Goal: Check status: Check status

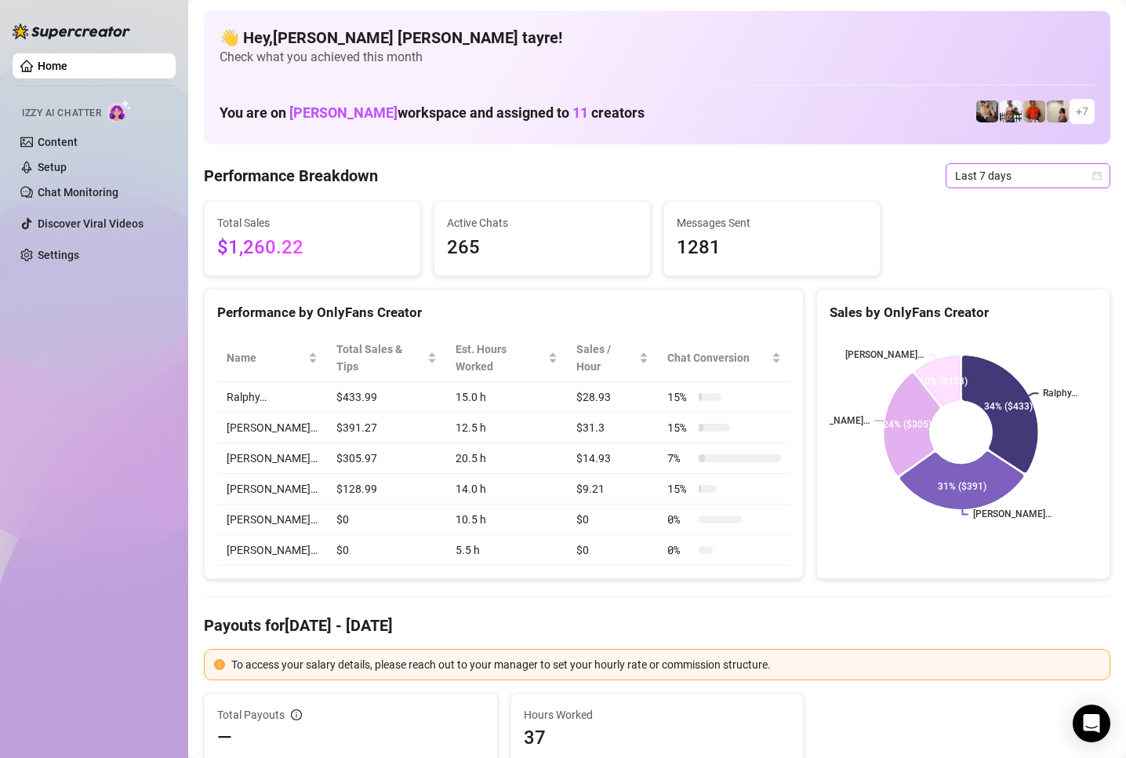
click at [962, 182] on span "Last 7 days" at bounding box center [1028, 176] width 146 height 24
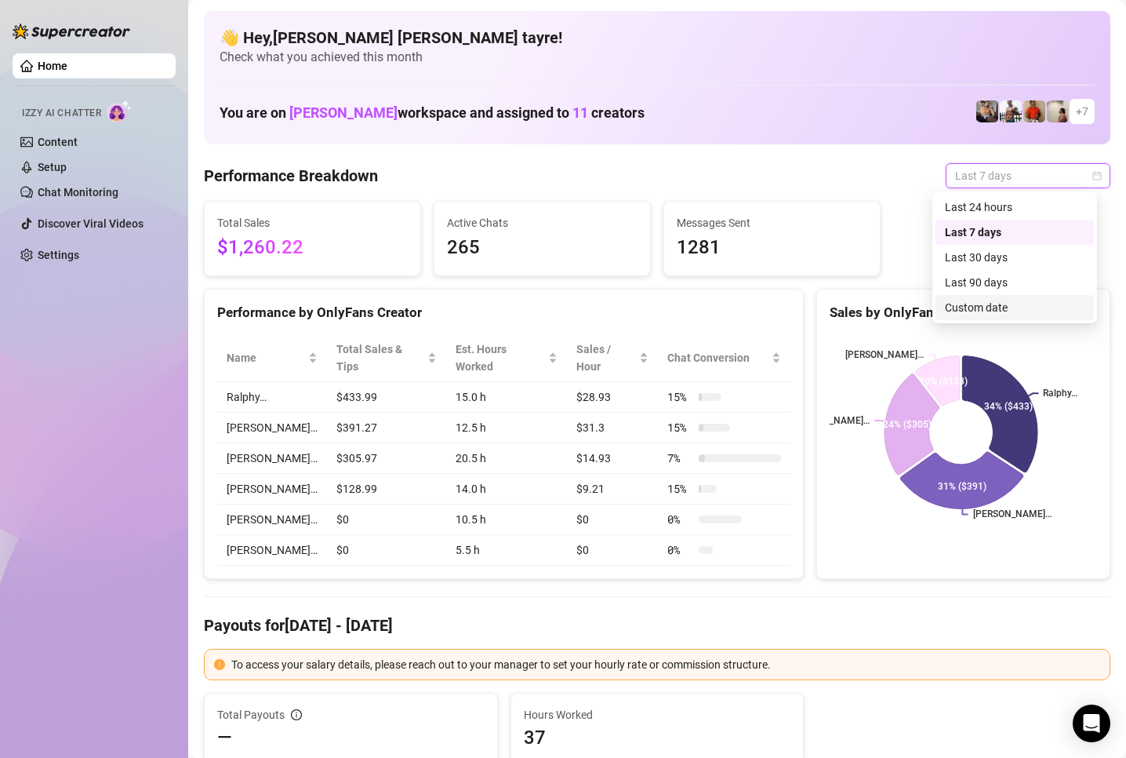
click at [980, 305] on div "Custom date" at bounding box center [1015, 307] width 140 height 17
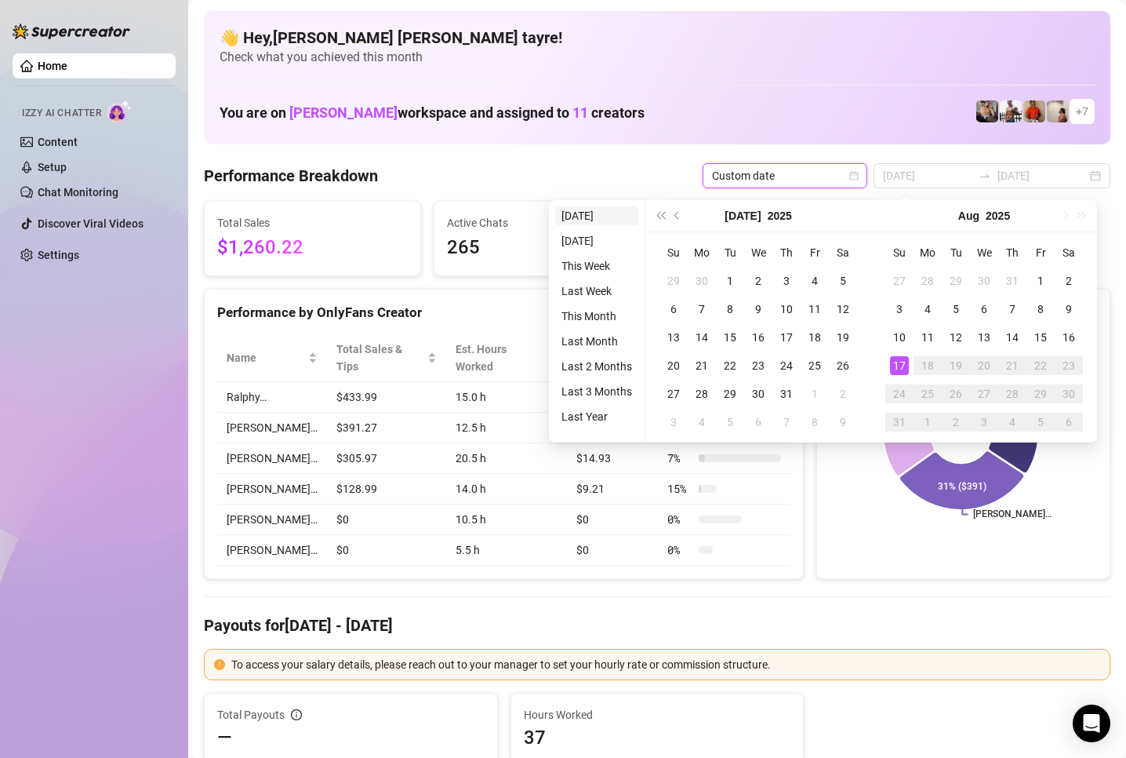
type input "[DATE]"
click at [590, 215] on li "[DATE]" at bounding box center [596, 215] width 83 height 19
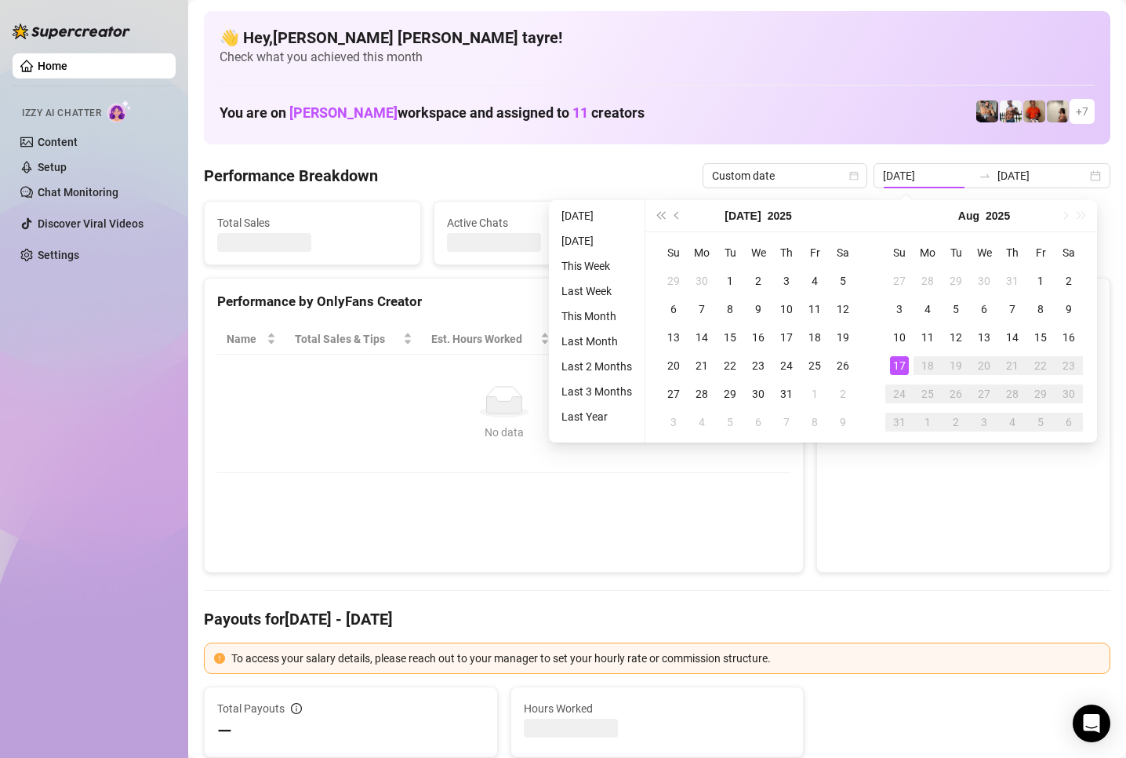
type input "[DATE]"
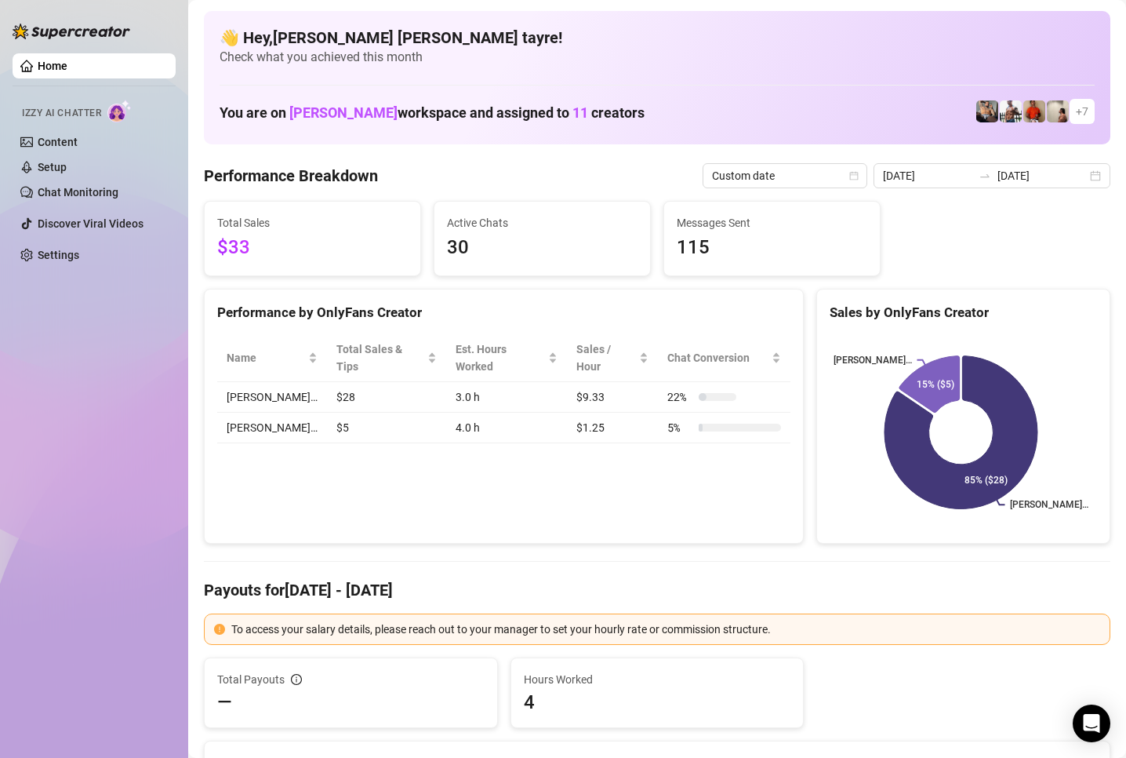
click at [58, 530] on div "Home Izzy AI Chatter Content Setup Chat Monitoring Discover Viral Videos Settin…" at bounding box center [94, 372] width 163 height 744
click at [998, 175] on input "[DATE]" at bounding box center [1042, 175] width 89 height 17
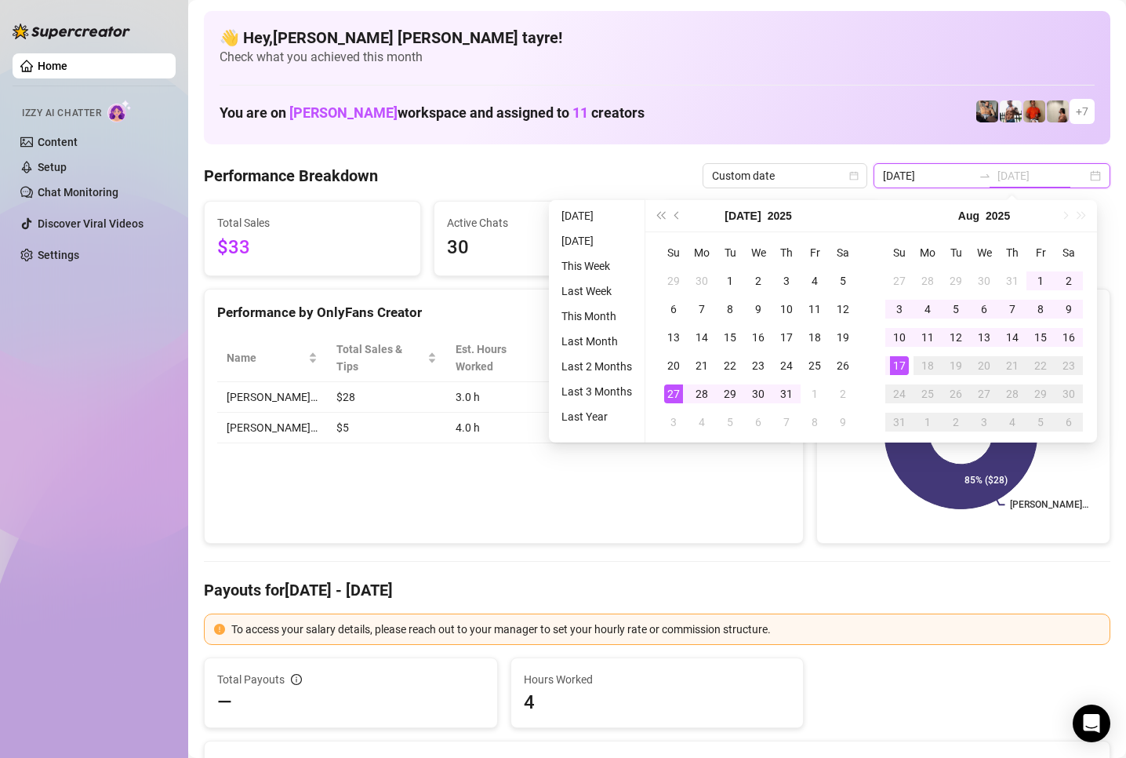
type input "[DATE]"
click at [165, 522] on div "Home Izzy AI Chatter Content Setup Chat Monitoring Discover Viral Videos Settin…" at bounding box center [94, 372] width 163 height 744
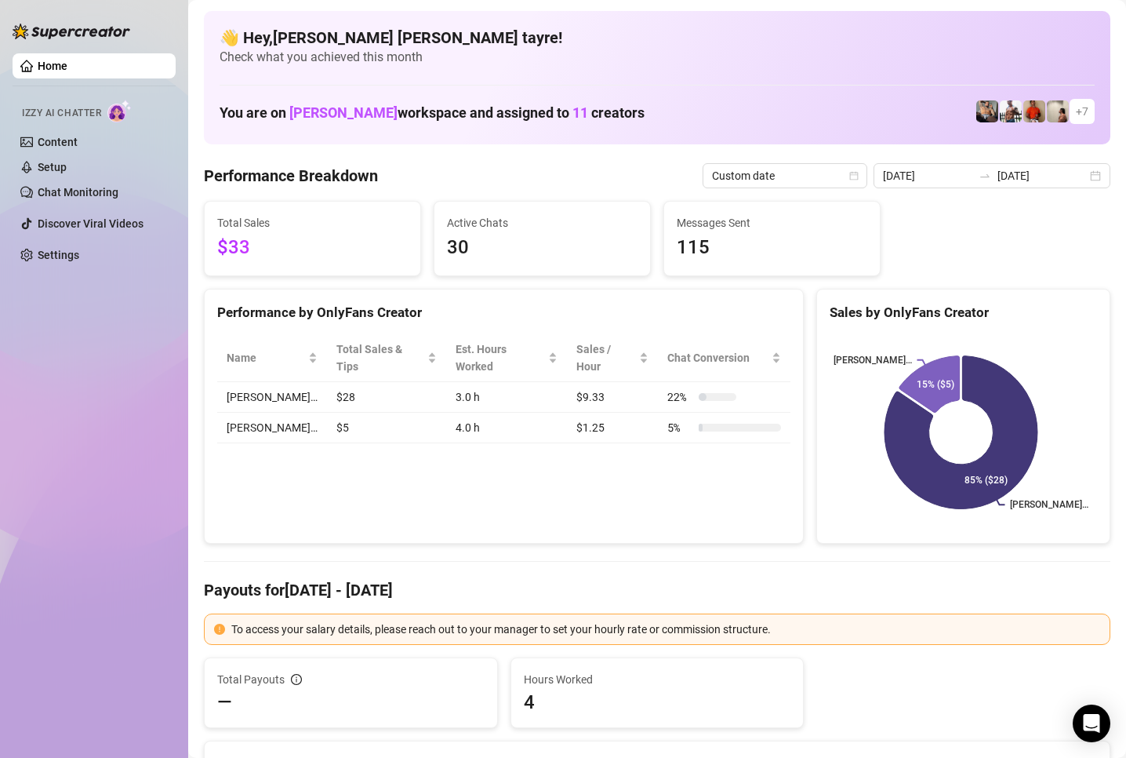
scroll to position [157, 0]
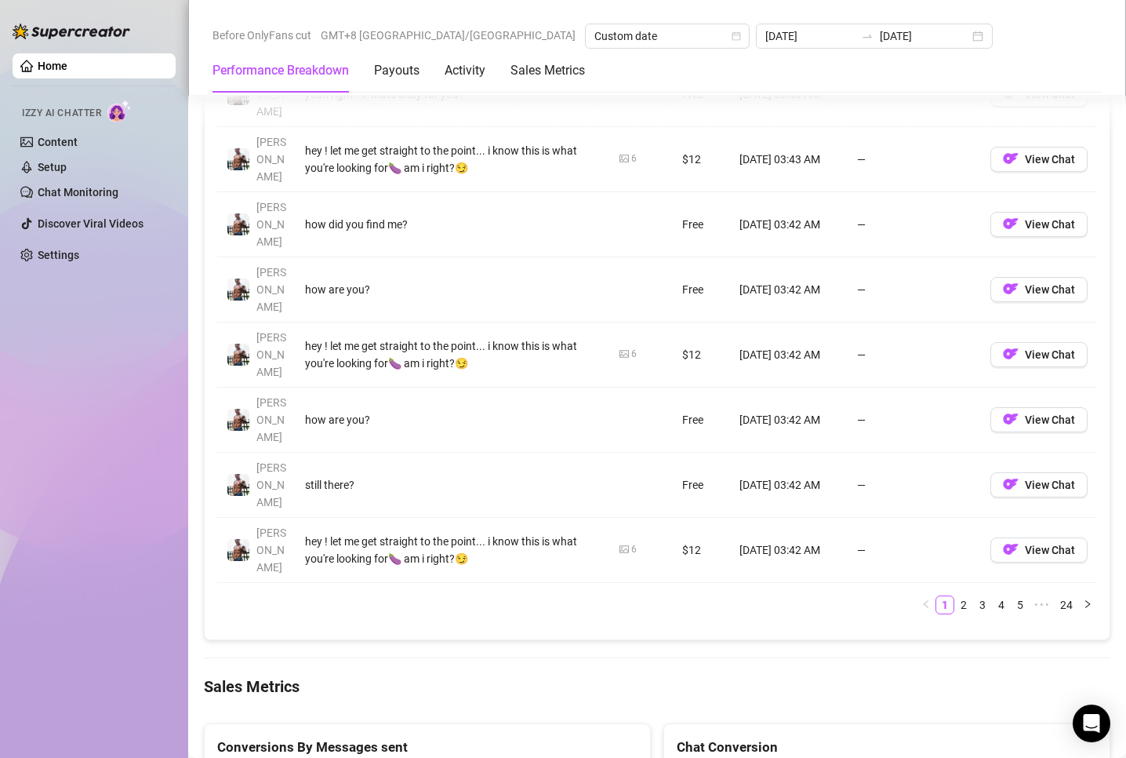
scroll to position [1961, 0]
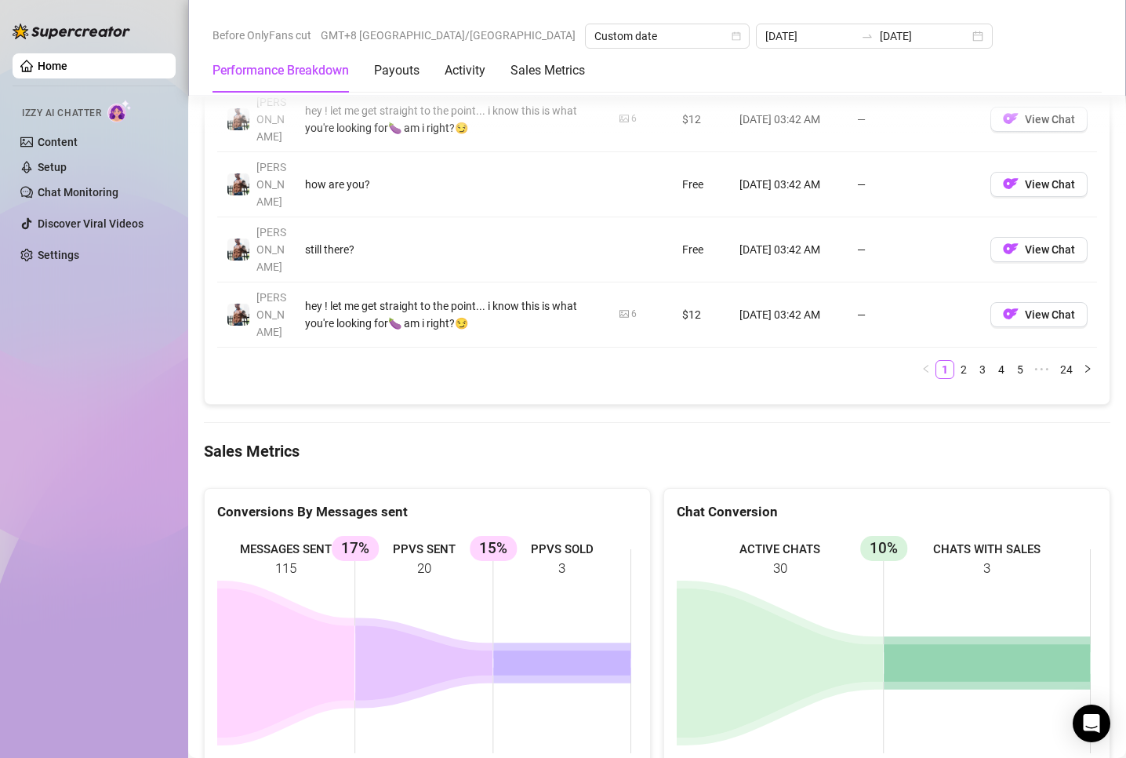
click at [561, 533] on rect at bounding box center [424, 650] width 414 height 235
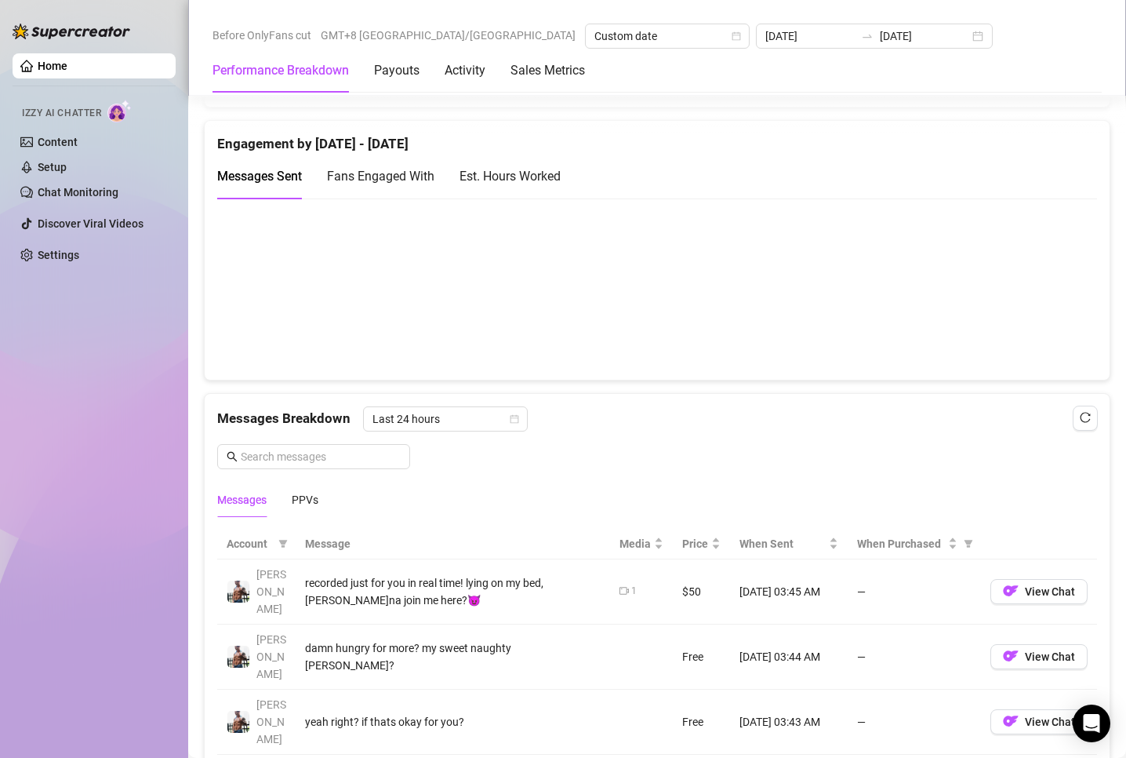
scroll to position [1255, 0]
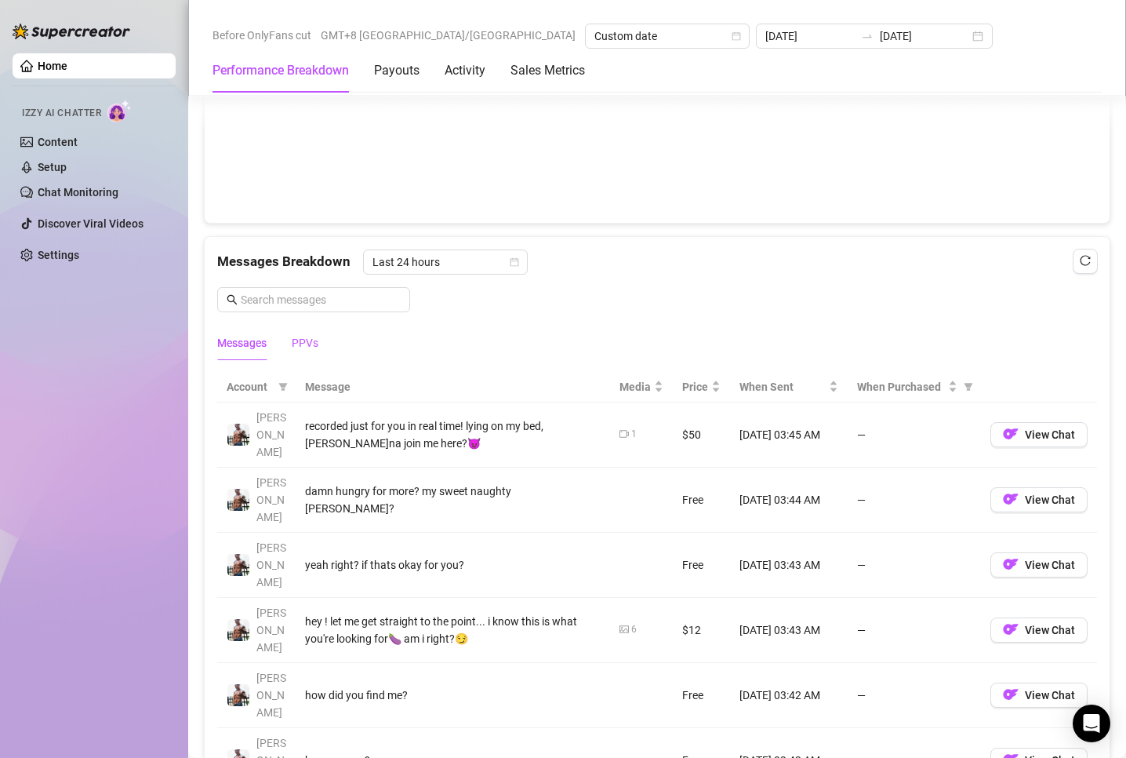
click at [307, 340] on div "PPVs" at bounding box center [305, 342] width 27 height 17
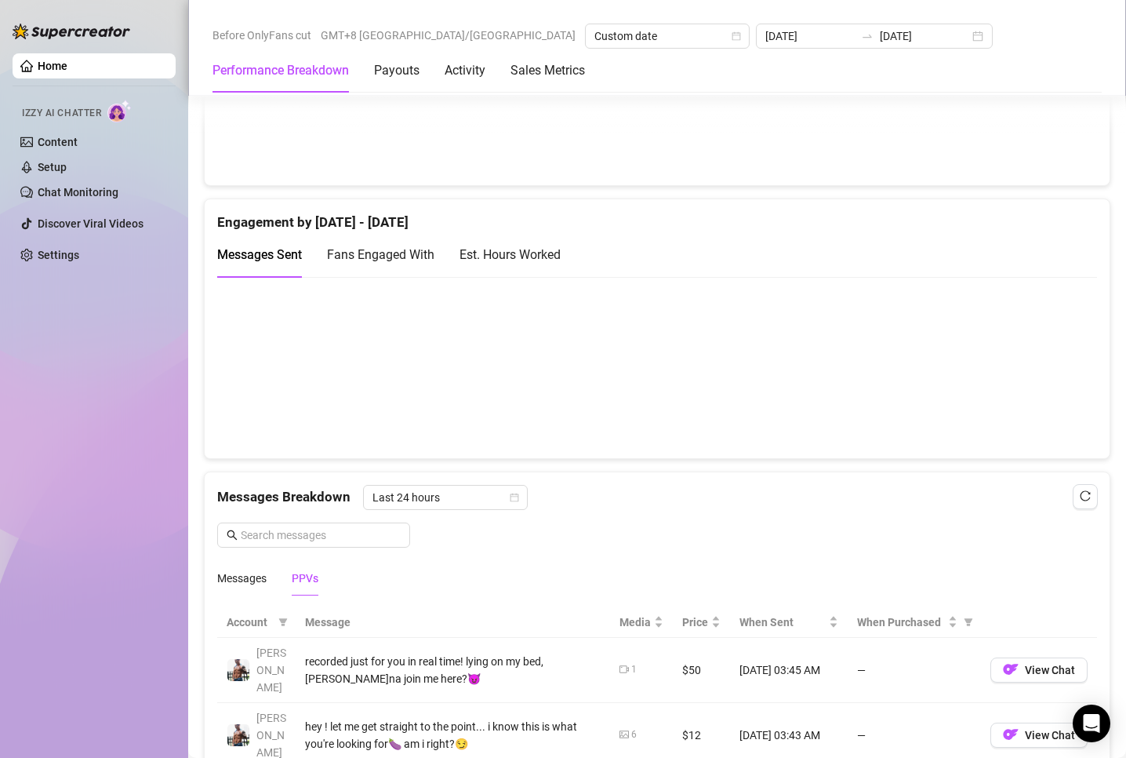
scroll to position [1177, 0]
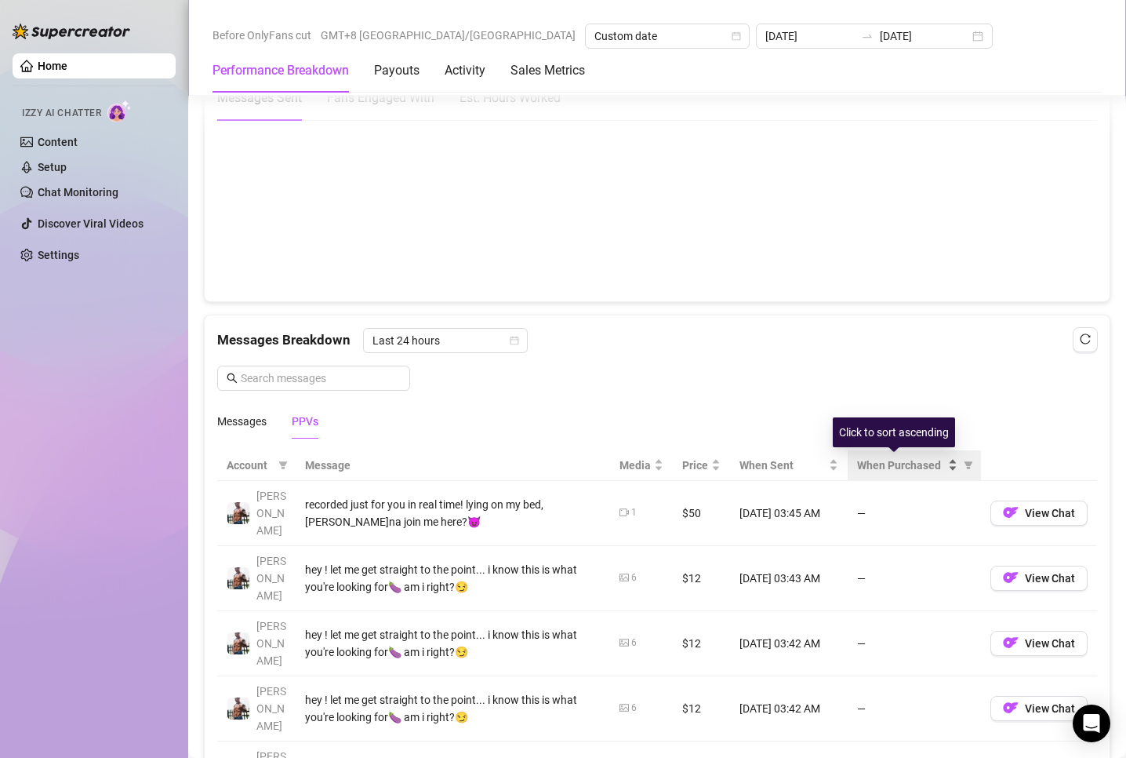
click at [891, 465] on span "When Purchased" at bounding box center [901, 464] width 88 height 17
click at [938, 464] on div "When Purchased" at bounding box center [907, 464] width 100 height 17
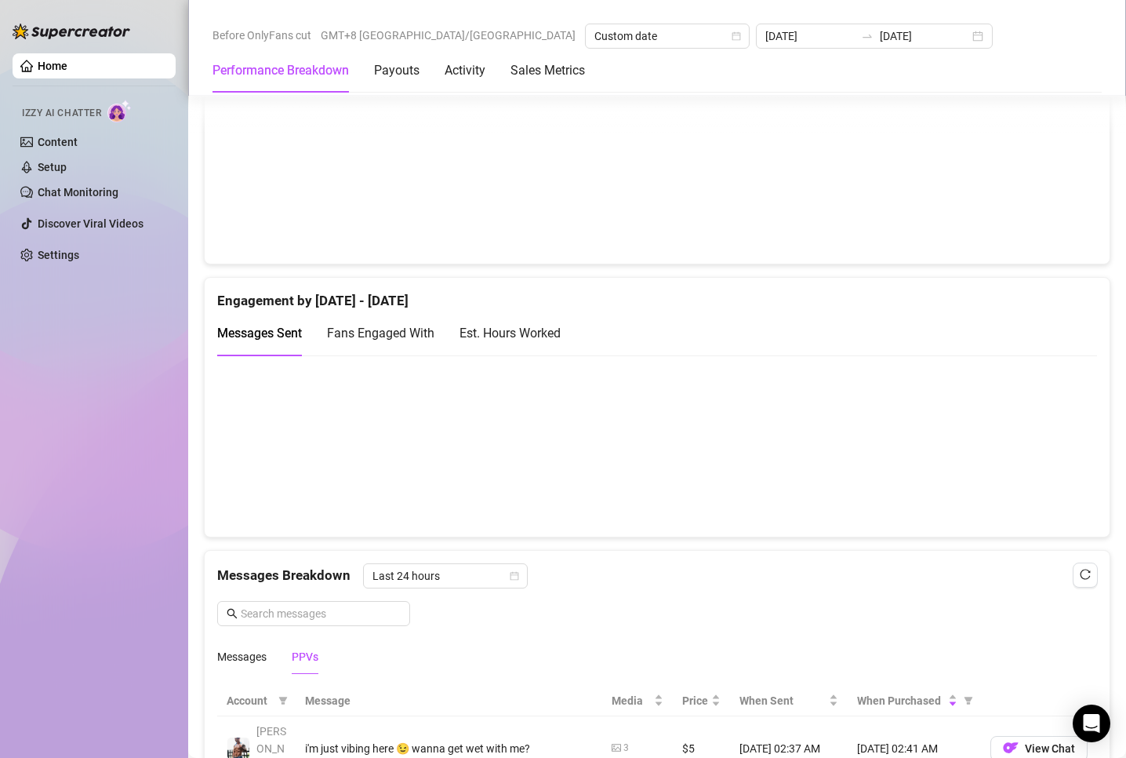
scroll to position [706, 0]
